Goal: Find specific page/section: Find specific page/section

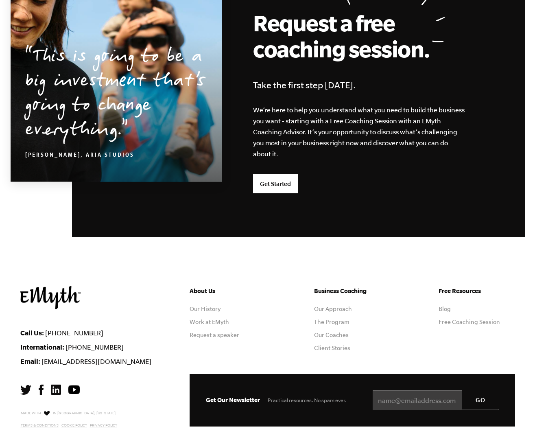
scroll to position [2108, 0]
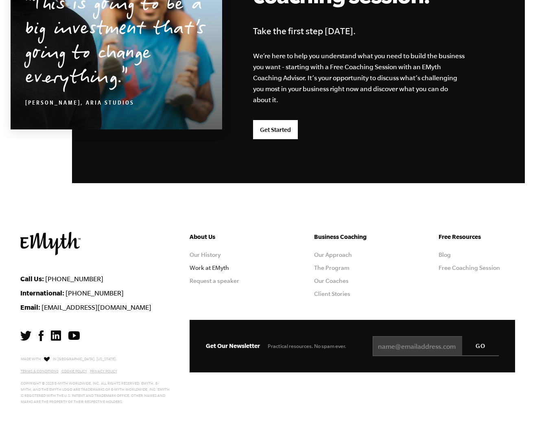
click at [217, 268] on link "Work at EMyth" at bounding box center [209, 267] width 39 height 7
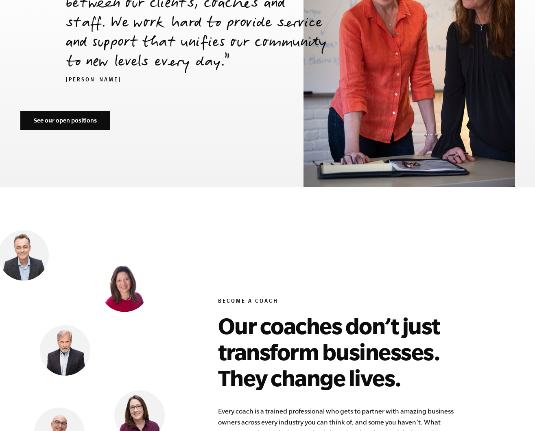
scroll to position [2885, 0]
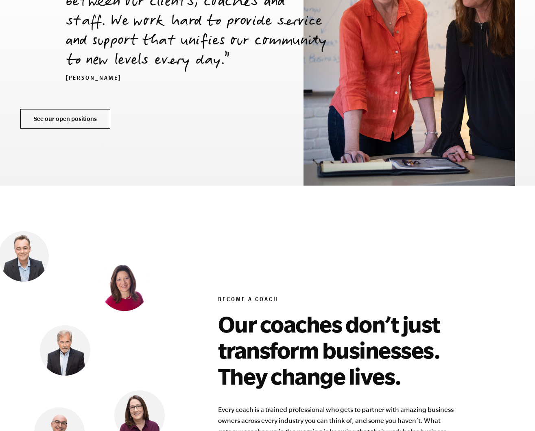
click at [99, 109] on link "See our open positions" at bounding box center [65, 119] width 90 height 20
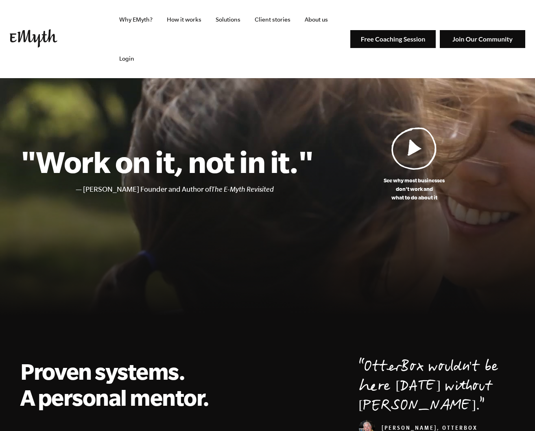
scroll to position [2108, 0]
